Goal: Subscribe to service/newsletter

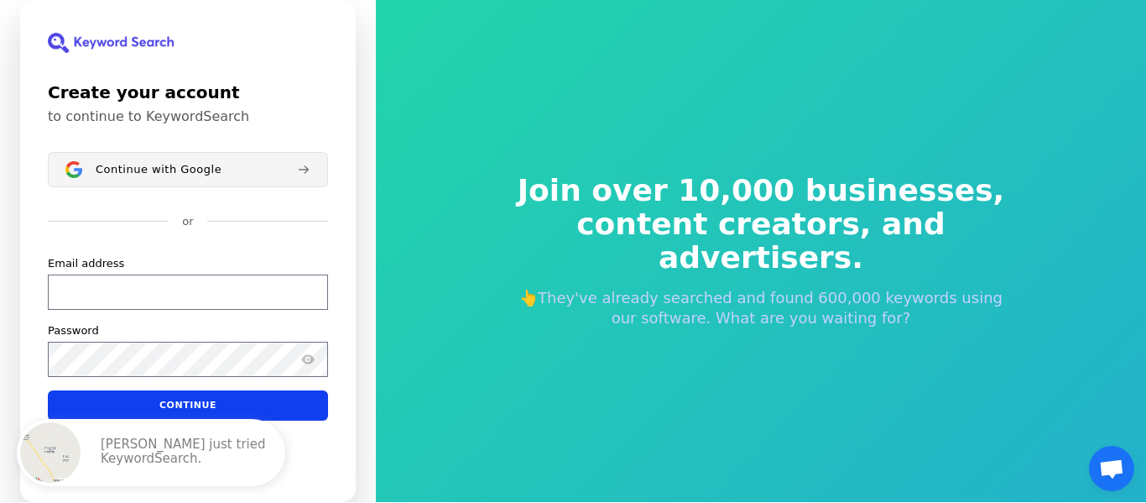
scroll to position [20, 0]
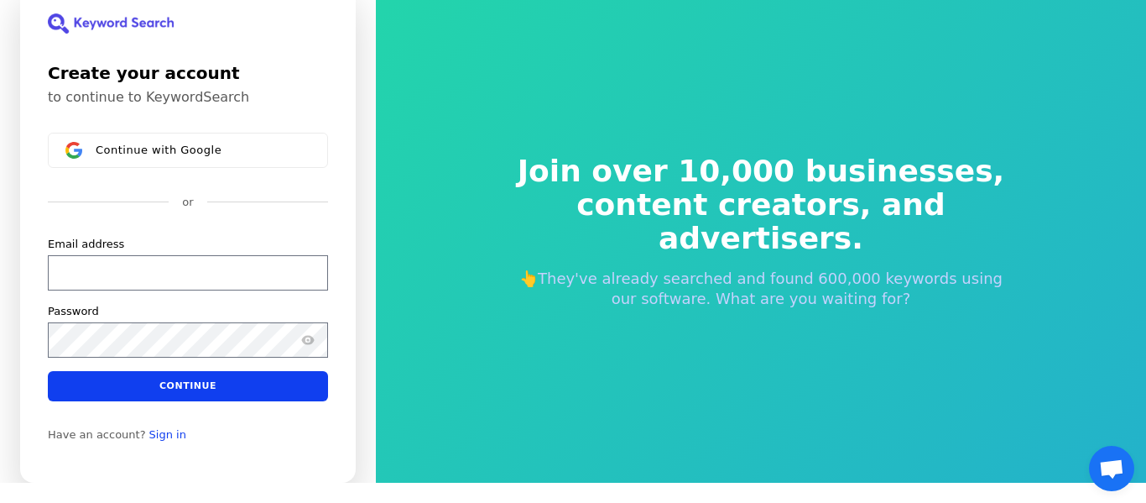
click at [214, 130] on div "Create your account to continue to KeywordSearch Continue with Google or Email …" at bounding box center [188, 232] width 336 height 502
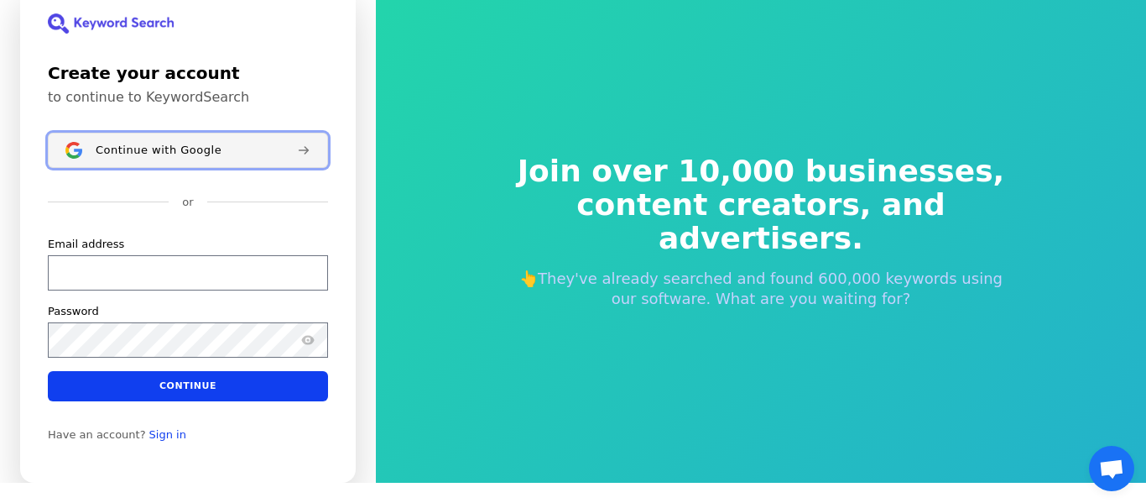
click at [225, 145] on div "Continue with Google" at bounding box center [190, 149] width 188 height 13
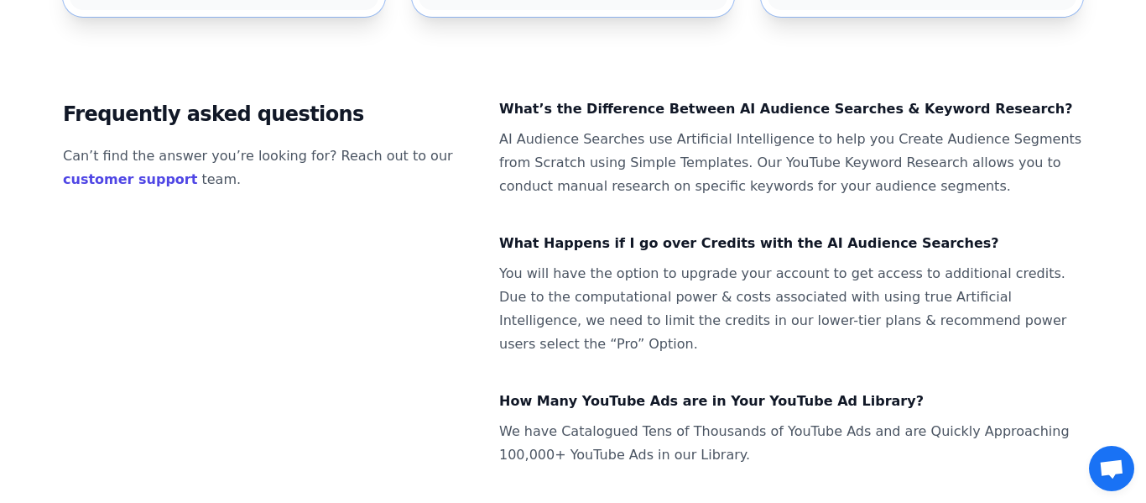
scroll to position [779, 0]
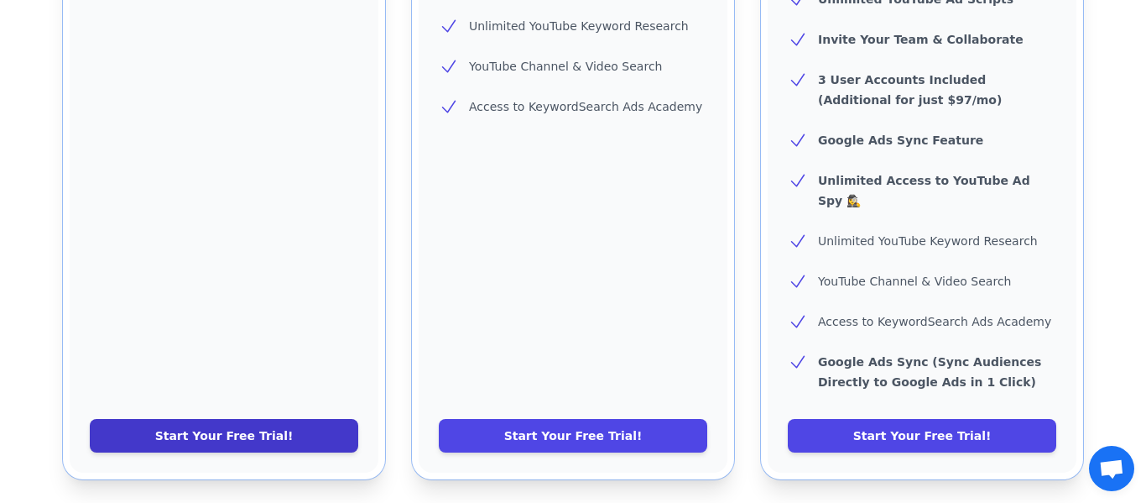
click at [246, 419] on link "Start Your Free Trial!" at bounding box center [224, 436] width 268 height 34
